Goal: Transaction & Acquisition: Purchase product/service

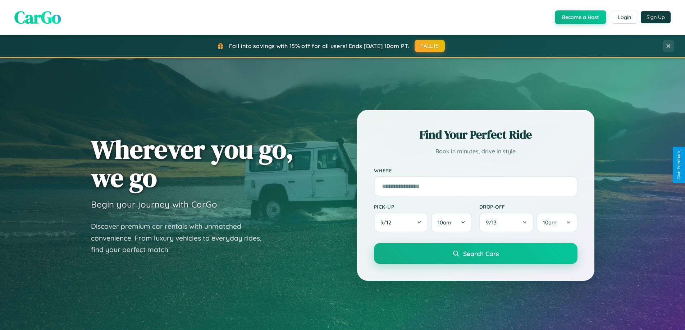
scroll to position [310, 0]
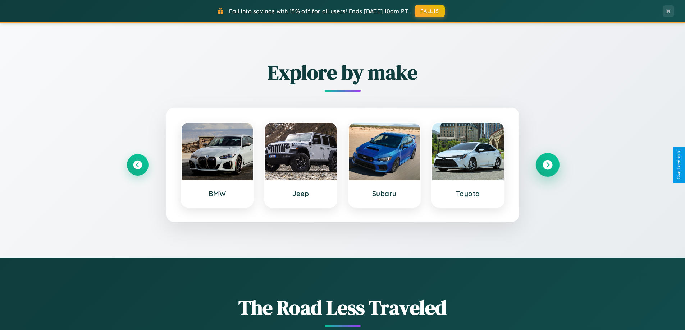
click at [547, 165] on icon at bounding box center [547, 165] width 10 height 10
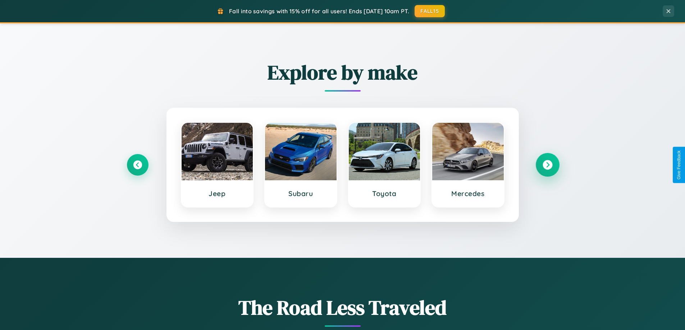
click at [547, 165] on icon at bounding box center [547, 165] width 10 height 10
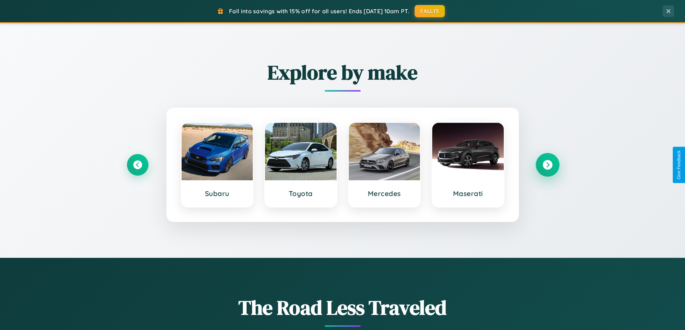
click at [547, 165] on icon at bounding box center [547, 165] width 10 height 10
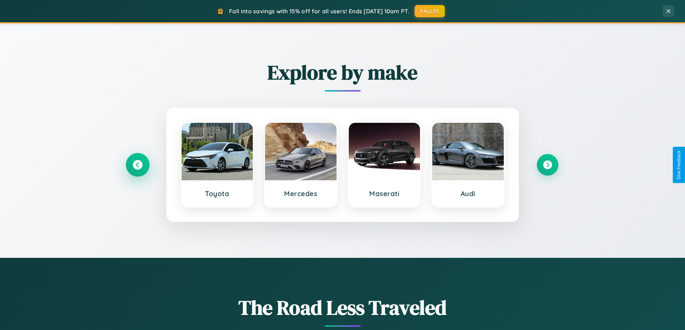
click at [137, 165] on icon at bounding box center [138, 165] width 10 height 10
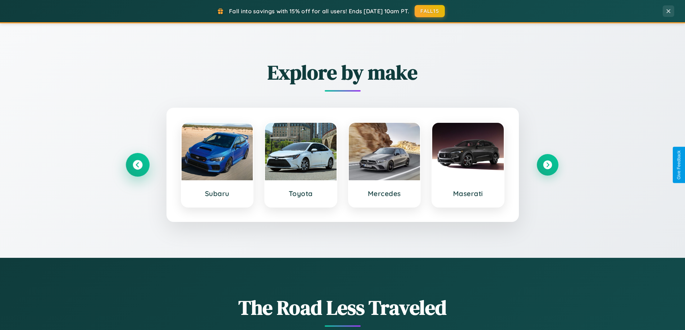
click at [137, 165] on icon at bounding box center [138, 165] width 10 height 10
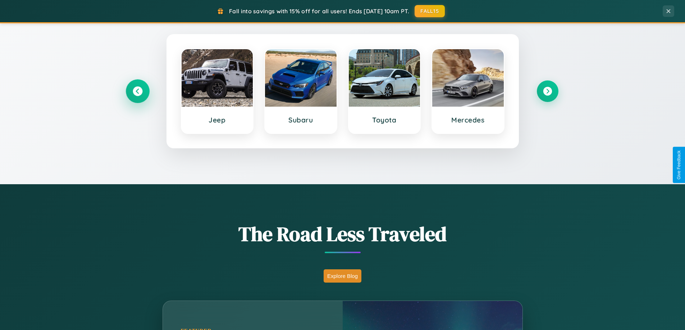
scroll to position [494, 0]
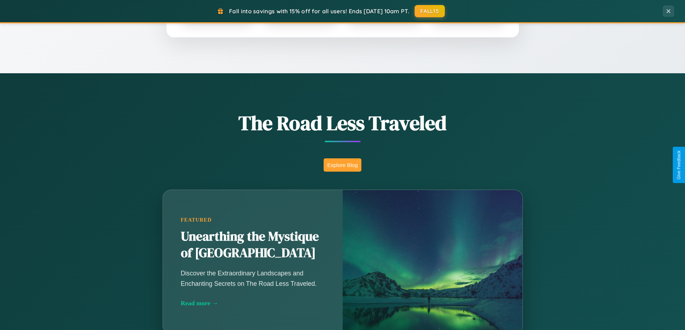
click at [342, 165] on button "Explore Blog" at bounding box center [342, 164] width 38 height 13
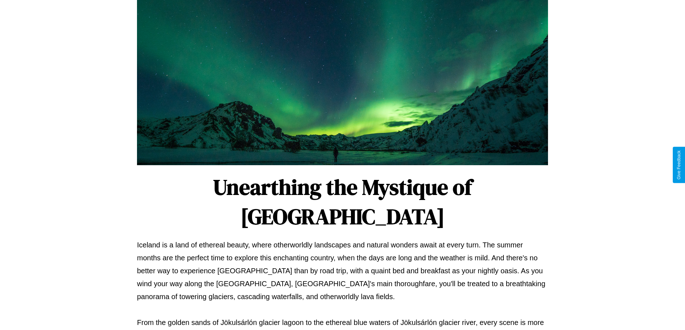
scroll to position [232, 0]
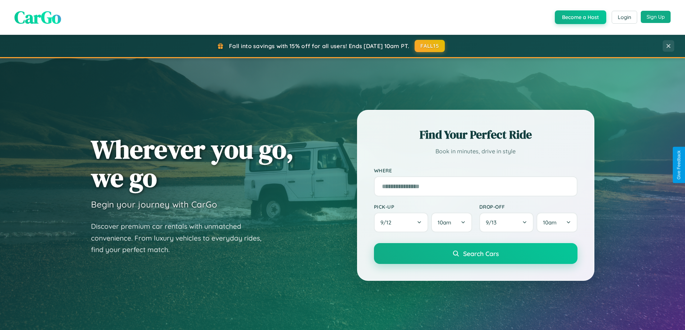
click at [655, 17] on button "Sign Up" at bounding box center [655, 17] width 30 height 12
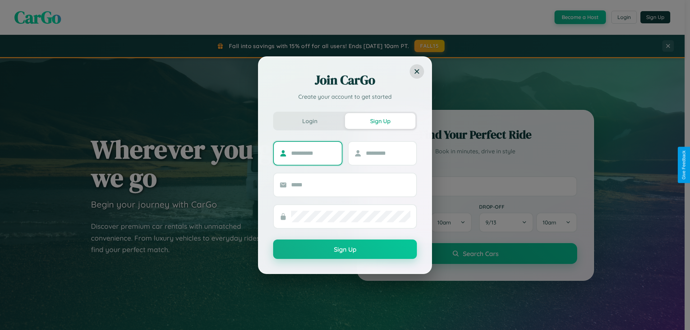
click at [313, 153] on input "text" at bounding box center [313, 153] width 45 height 11
type input "******"
click at [388, 153] on input "text" at bounding box center [388, 153] width 45 height 11
type input "********"
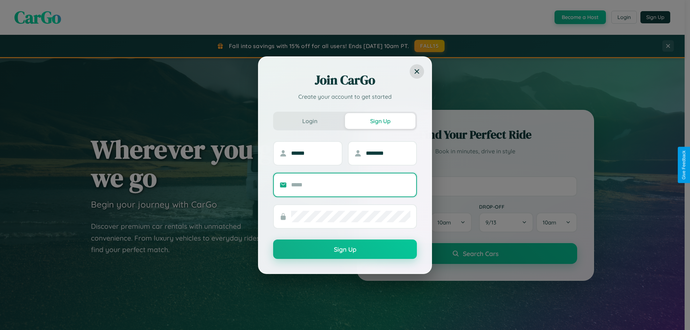
click at [351, 185] on input "text" at bounding box center [350, 184] width 119 height 11
type input "**********"
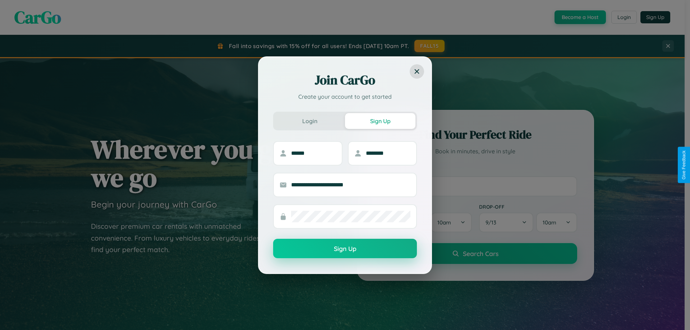
click at [345, 249] on button "Sign Up" at bounding box center [345, 248] width 144 height 19
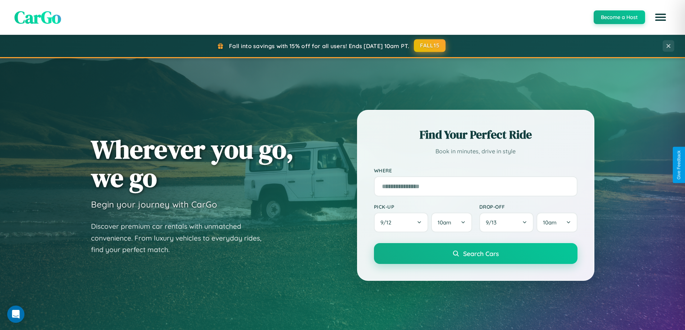
click at [430, 46] on button "FALL15" at bounding box center [430, 45] width 32 height 13
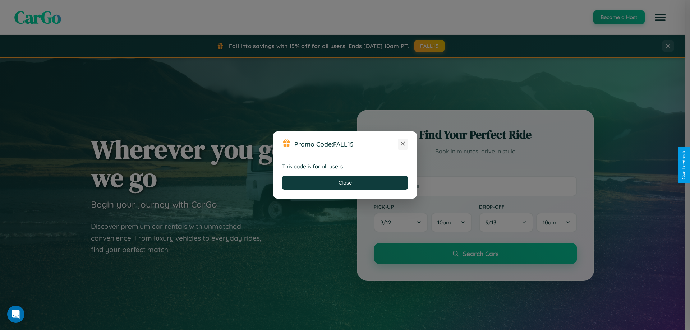
click at [403, 144] on icon at bounding box center [402, 143] width 7 height 7
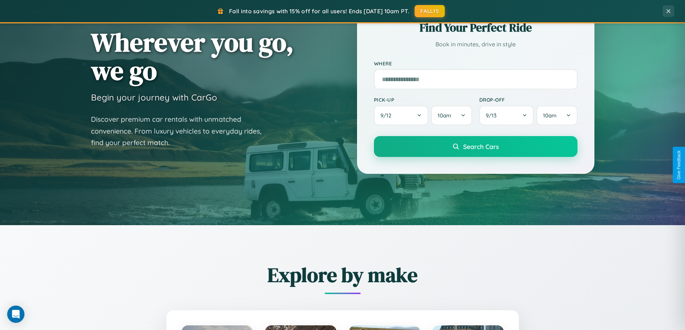
scroll to position [310, 0]
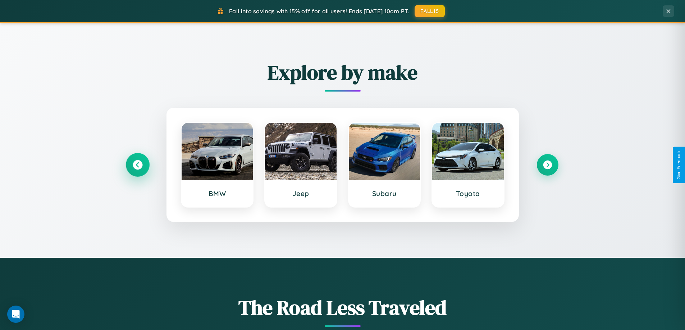
click at [137, 165] on icon at bounding box center [138, 165] width 10 height 10
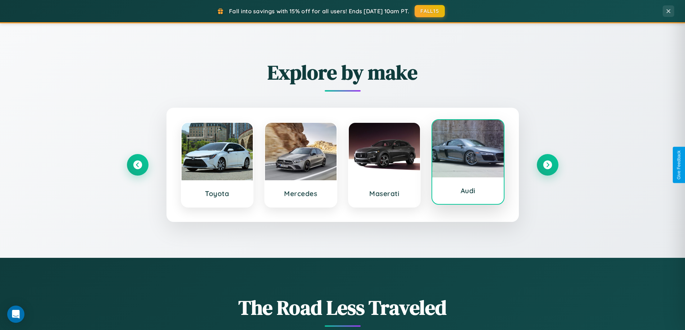
click at [468, 162] on div at bounding box center [468, 148] width 72 height 57
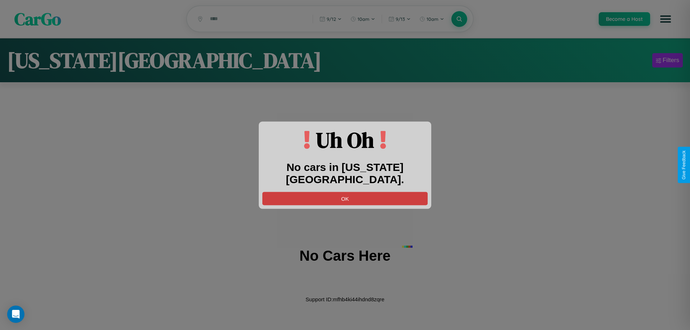
click at [345, 192] on button "OK" at bounding box center [344, 198] width 165 height 13
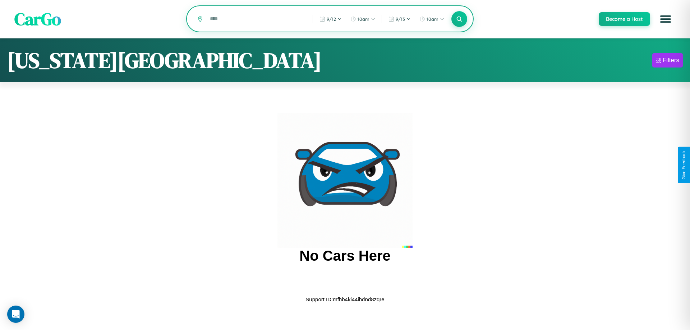
click at [256, 19] on input "text" at bounding box center [255, 19] width 99 height 13
type input "*"
type input "*********"
click at [459, 19] on icon at bounding box center [459, 18] width 7 height 7
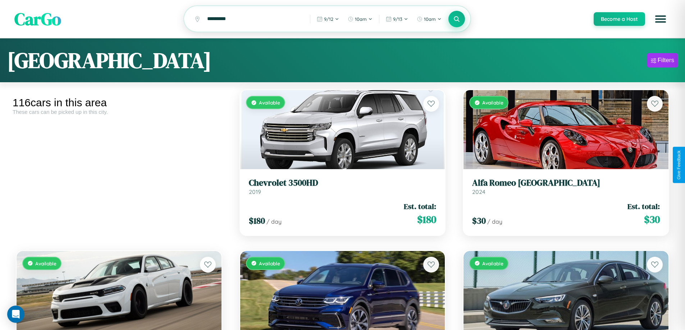
scroll to position [43, 0]
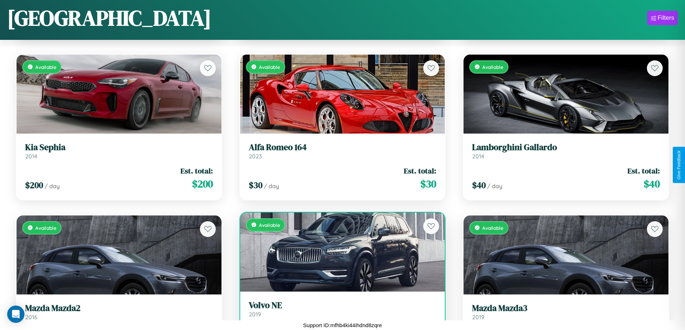
click at [339, 311] on h3 "Volvo NE" at bounding box center [343, 305] width 188 height 10
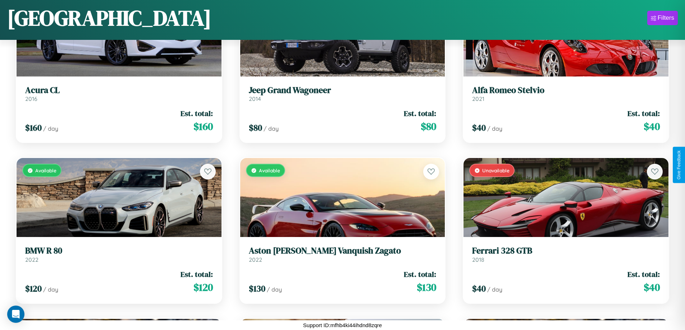
scroll to position [5250, 0]
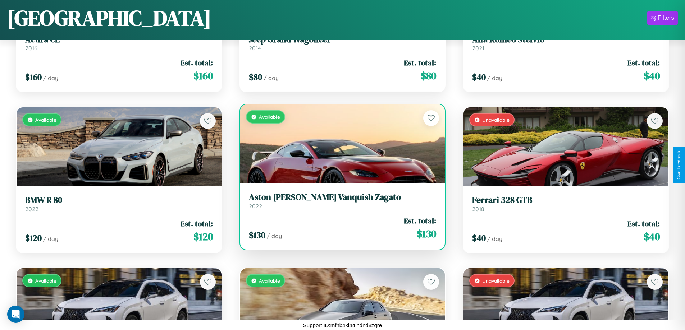
click at [339, 201] on h3 "Aston Martin Vanquish Zagato" at bounding box center [343, 197] width 188 height 10
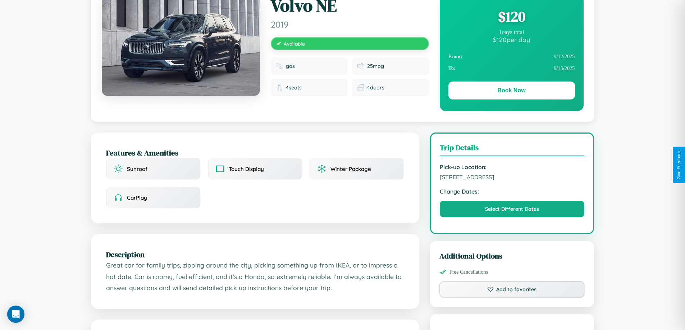
scroll to position [236, 0]
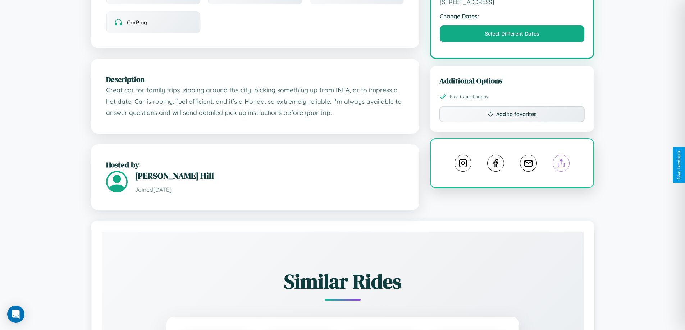
click at [561, 165] on line at bounding box center [561, 162] width 0 height 5
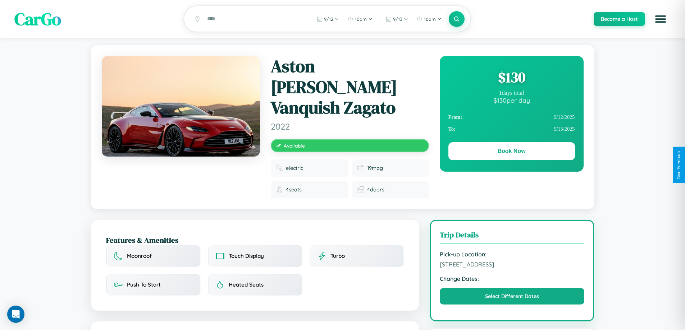
click at [511, 78] on div "$ 130" at bounding box center [511, 77] width 126 height 19
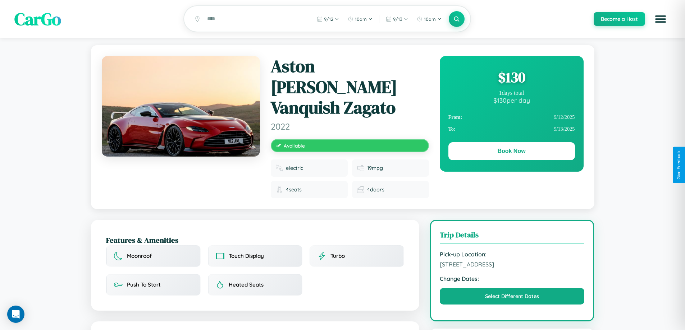
click at [511, 78] on div "$ 130" at bounding box center [511, 77] width 126 height 19
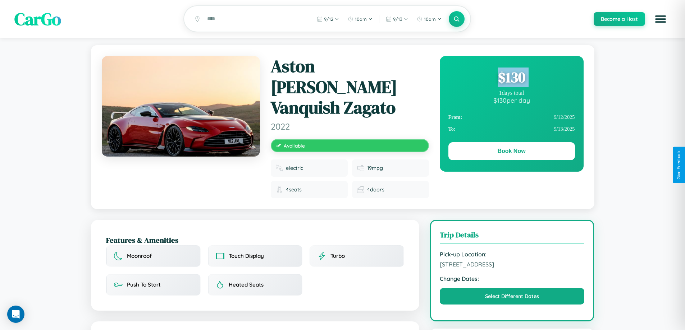
click at [511, 78] on div "$ 130" at bounding box center [511, 77] width 126 height 19
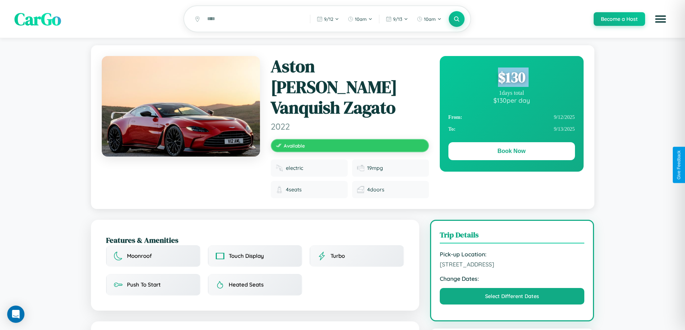
click at [511, 78] on div "$ 130" at bounding box center [511, 77] width 126 height 19
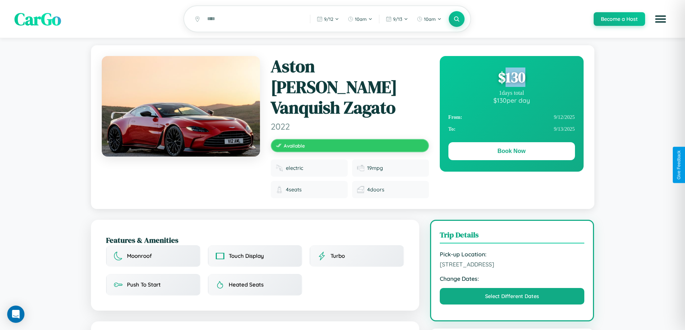
click at [511, 78] on div "$ 130" at bounding box center [511, 77] width 126 height 19
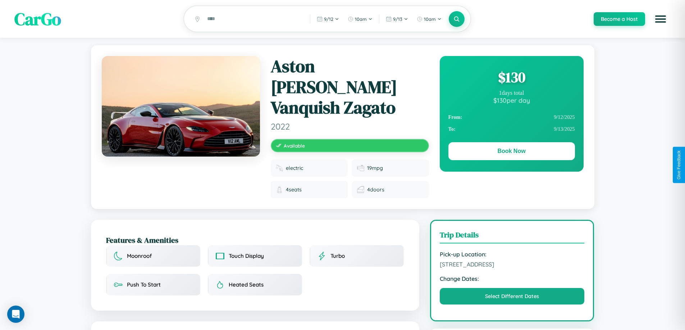
scroll to position [242, 0]
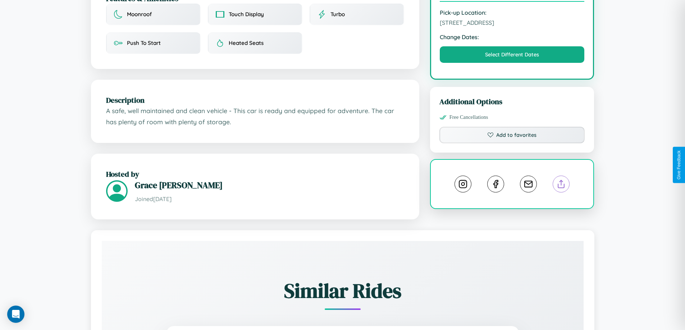
click at [561, 180] on line at bounding box center [561, 182] width 0 height 5
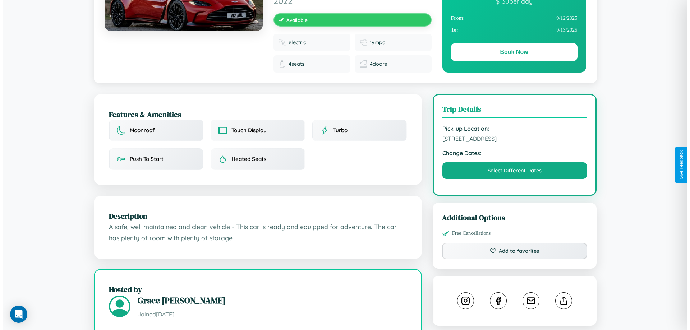
scroll to position [0, 0]
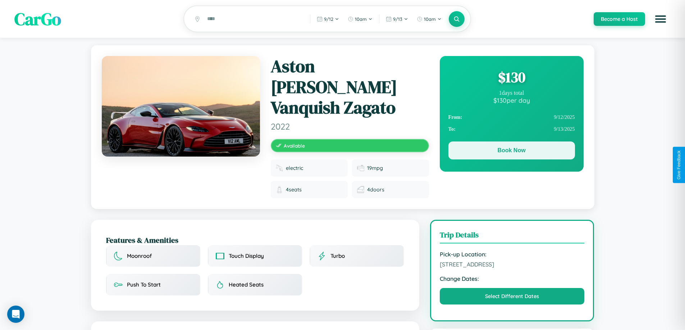
click at [511, 152] on button "Book Now" at bounding box center [511, 151] width 126 height 18
